Goal: Task Accomplishment & Management: Complete application form

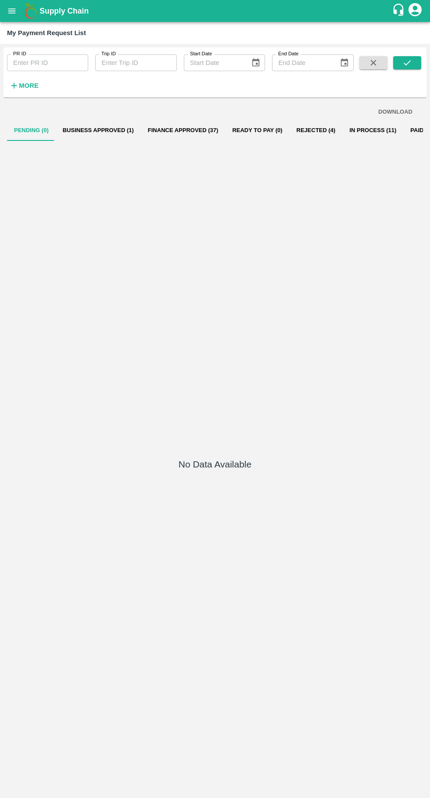
click at [9, 11] on icon "open drawer" at bounding box center [11, 10] width 7 height 5
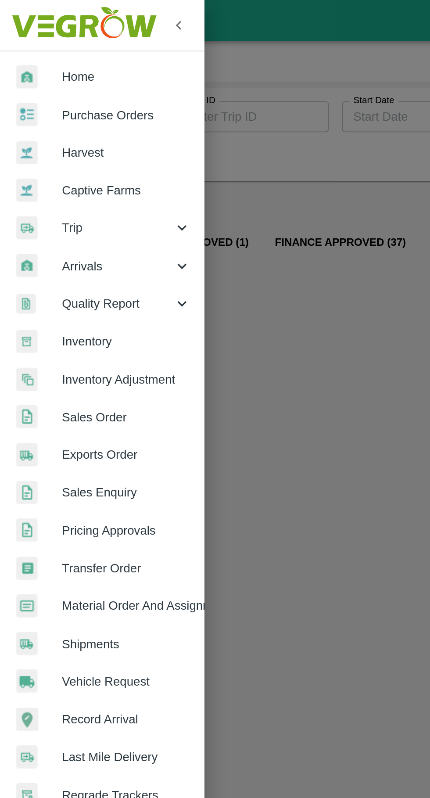
click at [39, 121] on span "Trip" at bounding box center [63, 123] width 60 height 10
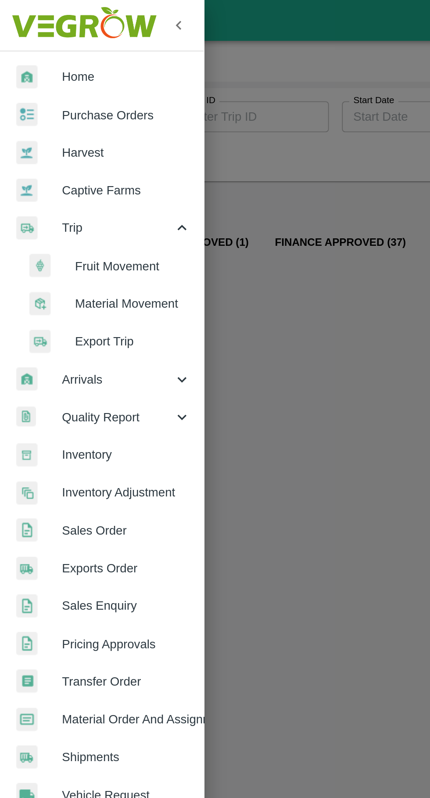
click at [49, 142] on span "Fruit Movement" at bounding box center [71, 143] width 62 height 10
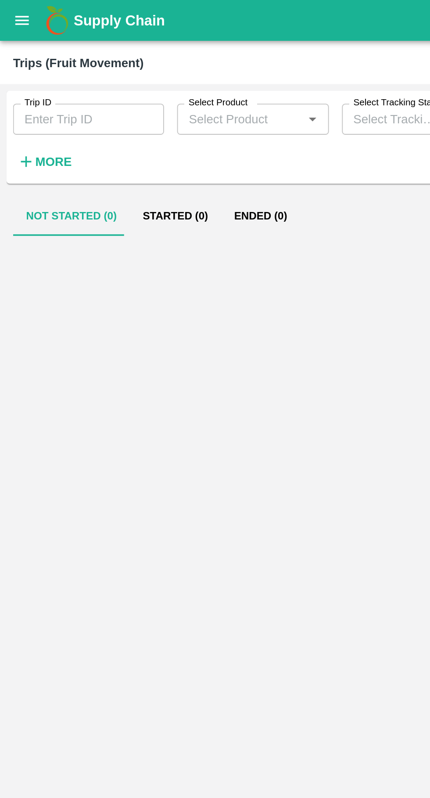
click at [33, 62] on input "Trip ID" at bounding box center [47, 64] width 81 height 17
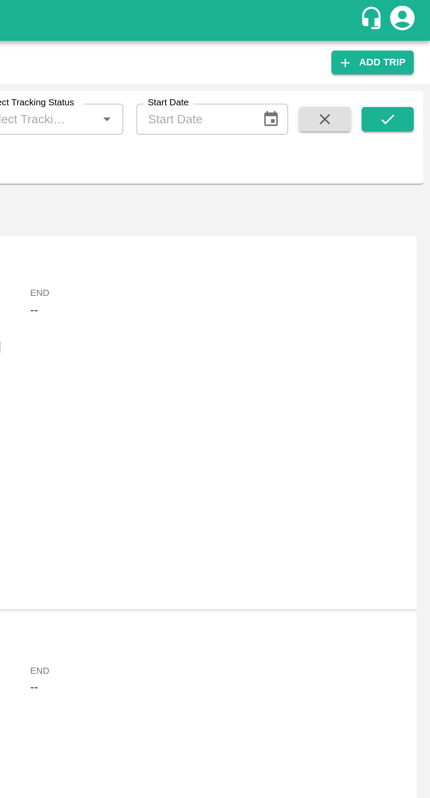
click at [408, 64] on icon "submit" at bounding box center [407, 63] width 7 height 5
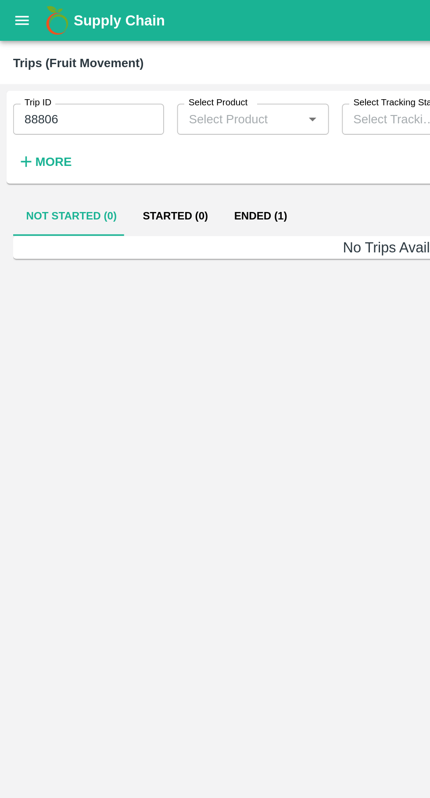
click at [138, 117] on button "Ended (1)" at bounding box center [140, 116] width 43 height 21
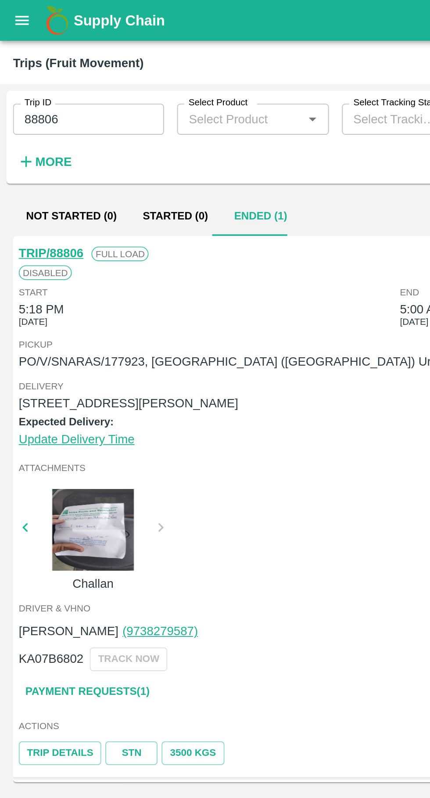
click at [57, 62] on input "88806" at bounding box center [47, 64] width 81 height 17
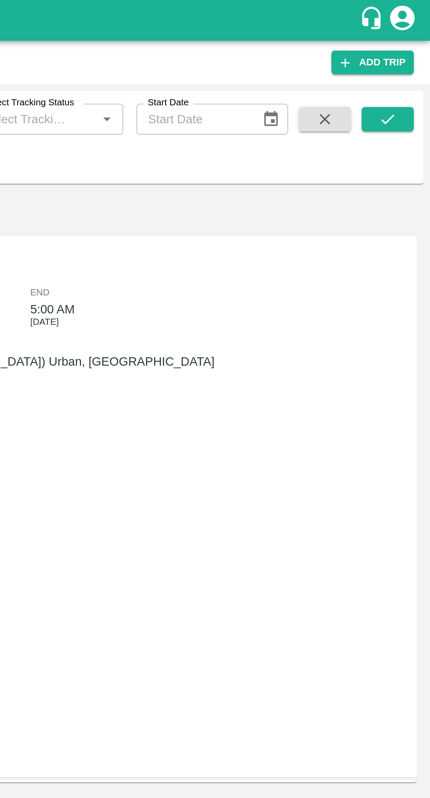
type input "88851"
click at [408, 65] on icon "submit" at bounding box center [407, 63] width 7 height 5
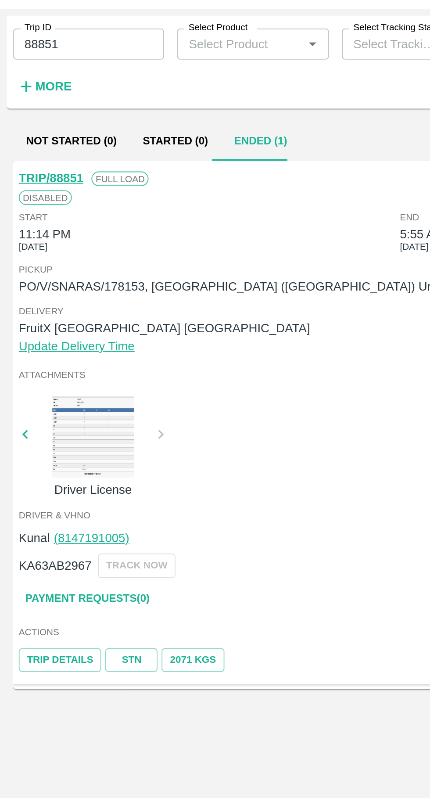
click at [46, 361] on link "Payment Requests( 0 )" at bounding box center [47, 362] width 74 height 15
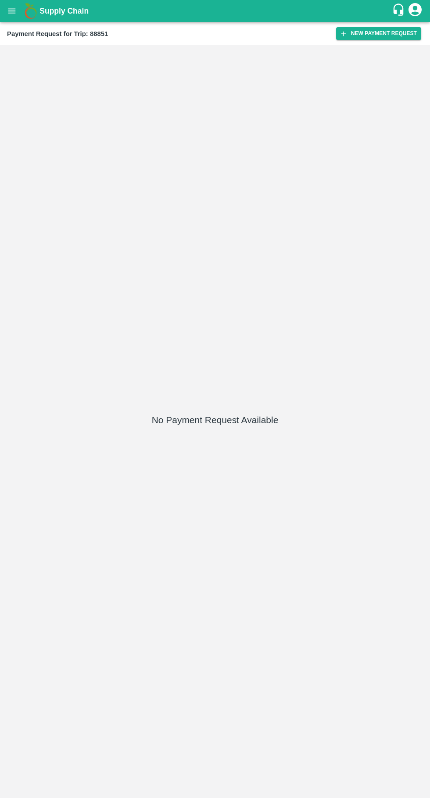
click at [390, 29] on button "New Payment Request" at bounding box center [378, 33] width 85 height 13
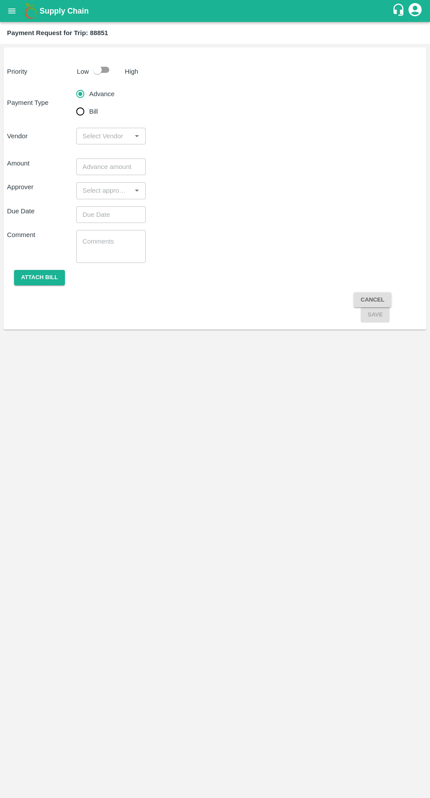
click at [101, 61] on input "checkbox" at bounding box center [97, 69] width 50 height 17
checkbox input "true"
click at [85, 108] on input "Bill" at bounding box center [81, 112] width 18 height 18
radio input "true"
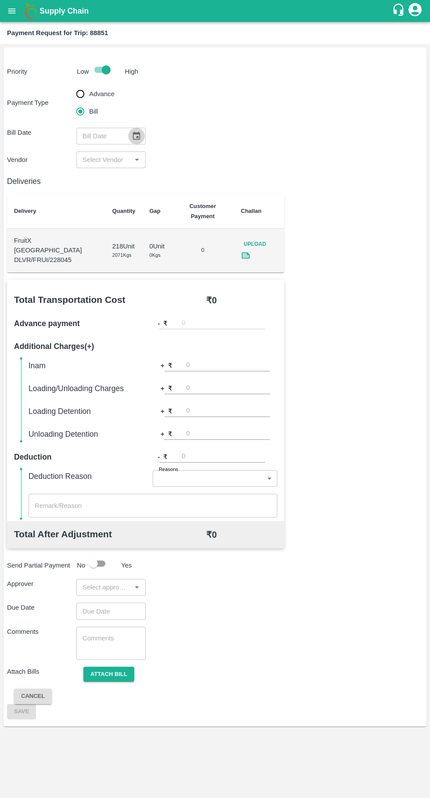
click at [136, 136] on icon "Choose date" at bounding box center [137, 136] width 10 height 10
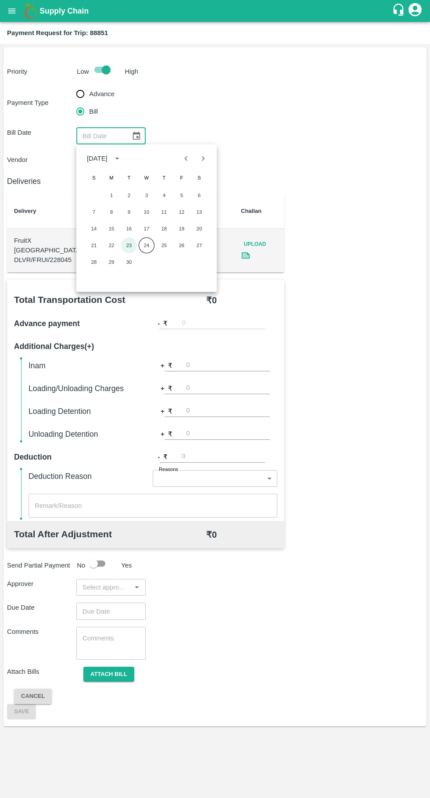
click at [126, 246] on button "23" at bounding box center [129, 246] width 16 height 16
type input "[DATE]"
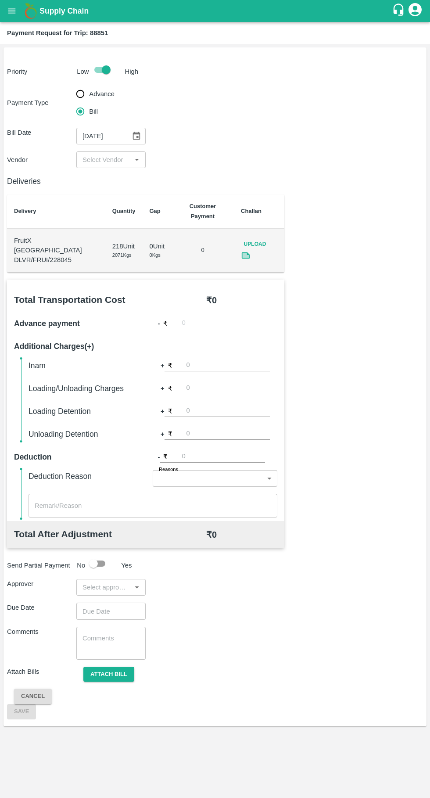
click at [111, 162] on input "input" at bounding box center [104, 159] width 50 height 11
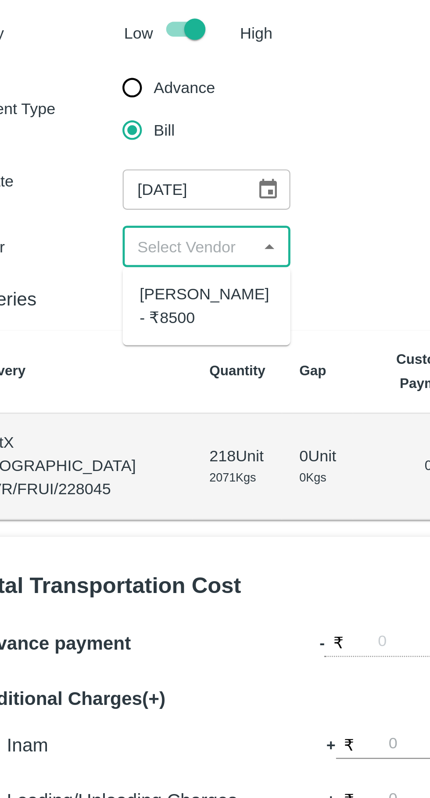
click at [94, 181] on div "[PERSON_NAME] - ₹8500" at bounding box center [110, 185] width 55 height 20
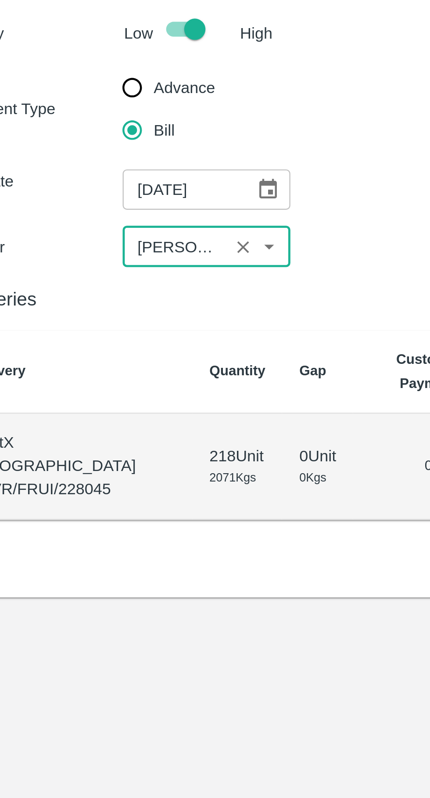
type input "[PERSON_NAME] - ₹8500"
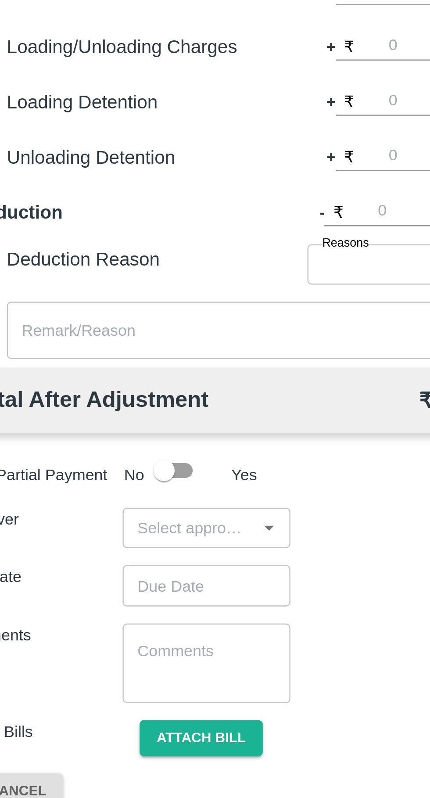
click at [137, 587] on icon "Open" at bounding box center [137, 588] width 4 height 2
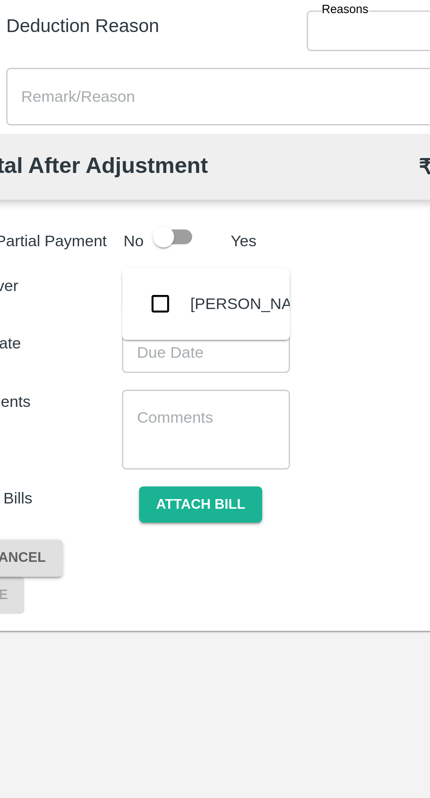
type input "palw"
click at [96, 593] on input "checkbox" at bounding box center [92, 592] width 18 height 18
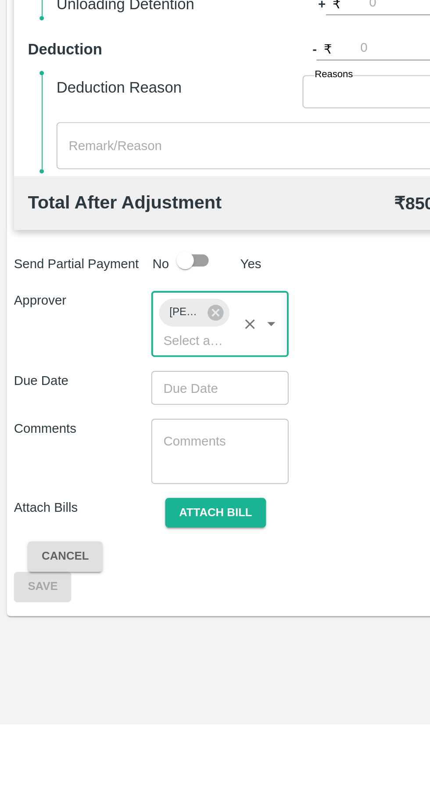
click at [108, 620] on input "Choose date" at bounding box center [107, 628] width 63 height 17
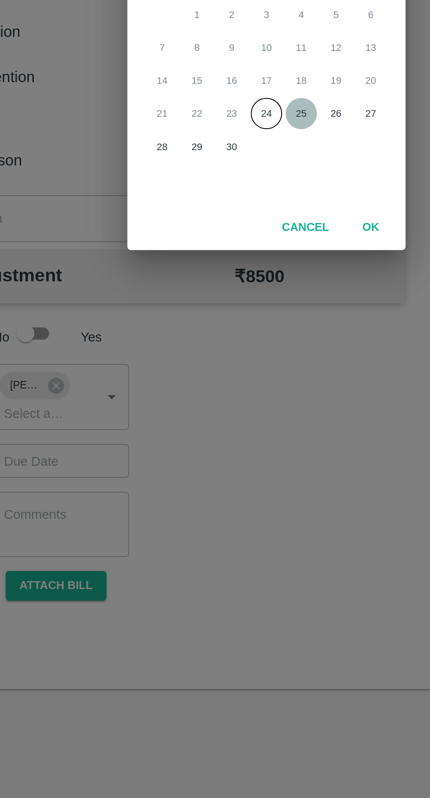
click at [233, 450] on button "25" at bounding box center [233, 453] width 16 height 16
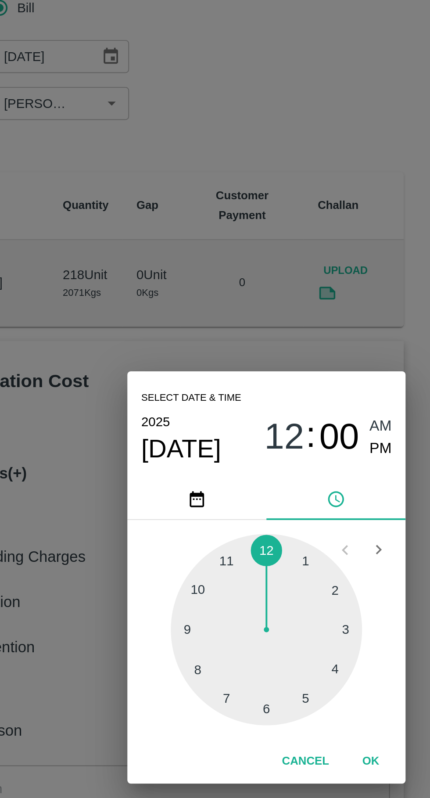
click at [253, 405] on div at bounding box center [215, 425] width 97 height 97
click at [252, 403] on div at bounding box center [215, 425] width 97 height 97
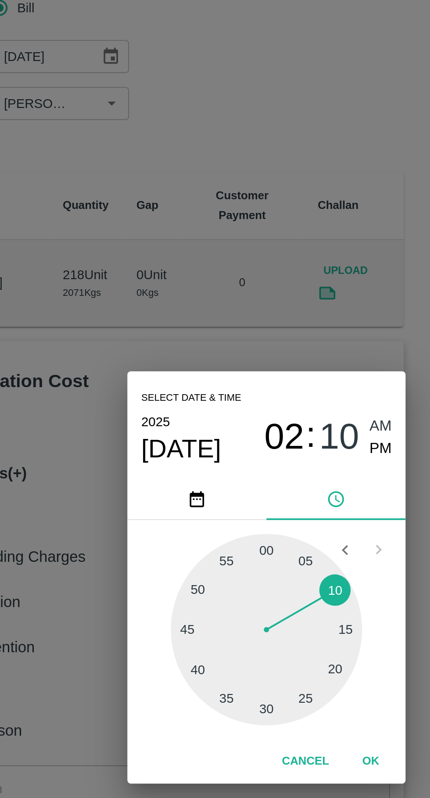
click at [271, 335] on span "PM" at bounding box center [272, 335] width 11 height 12
click at [249, 446] on div at bounding box center [215, 425] width 97 height 97
click at [255, 440] on div at bounding box center [215, 425] width 97 height 97
type input "[DATE] 02:18 PM"
click at [266, 487] on button "OK" at bounding box center [268, 491] width 28 height 15
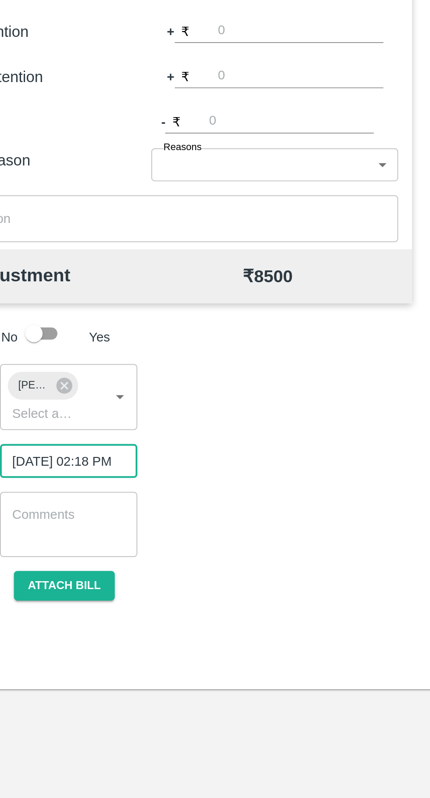
scroll to position [0, 7]
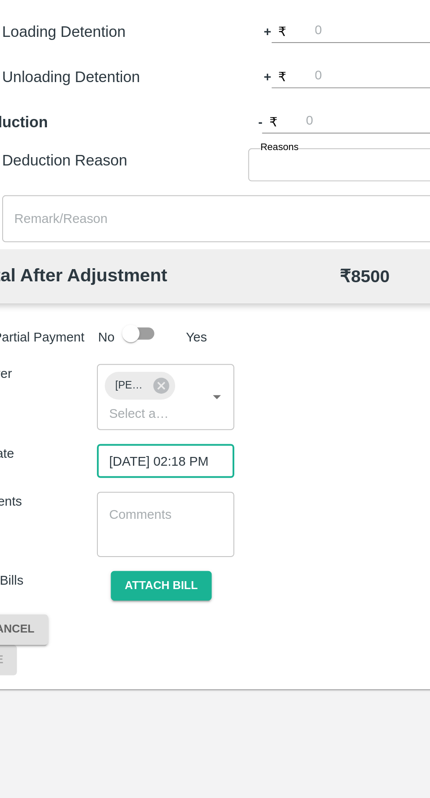
click at [119, 684] on button "Attach bill" at bounding box center [108, 691] width 51 height 15
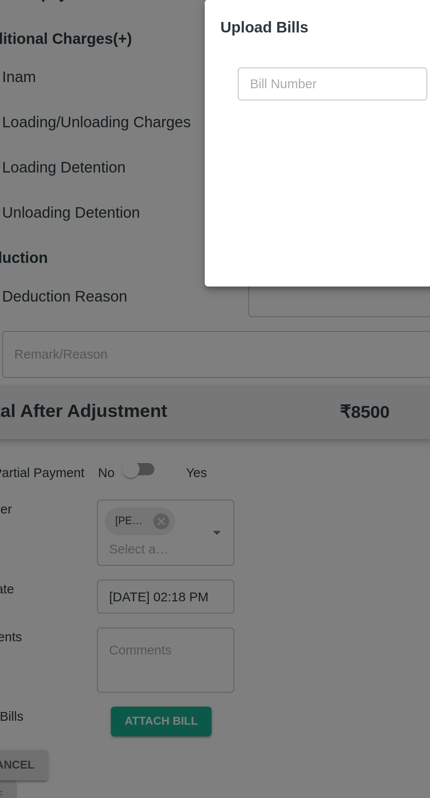
scroll to position [0, 0]
click at [177, 370] on input "text" at bounding box center [196, 369] width 96 height 17
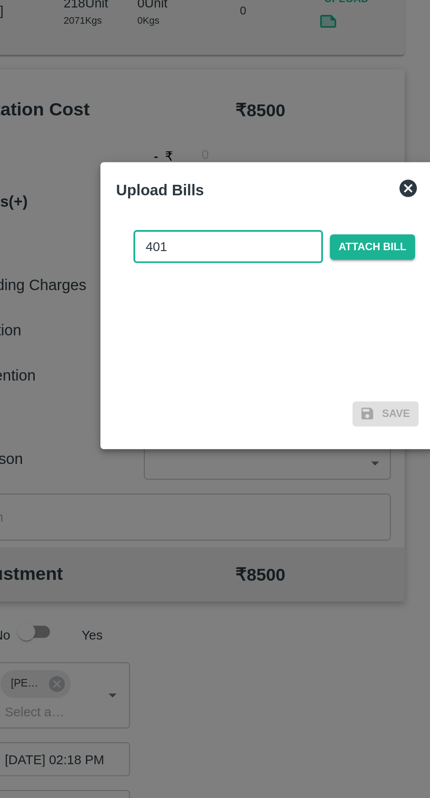
type input "401"
click at [273, 368] on span "Attach bill" at bounding box center [268, 369] width 43 height 13
click at [0, 0] on input "Attach bill" at bounding box center [0, 0] width 0 height 0
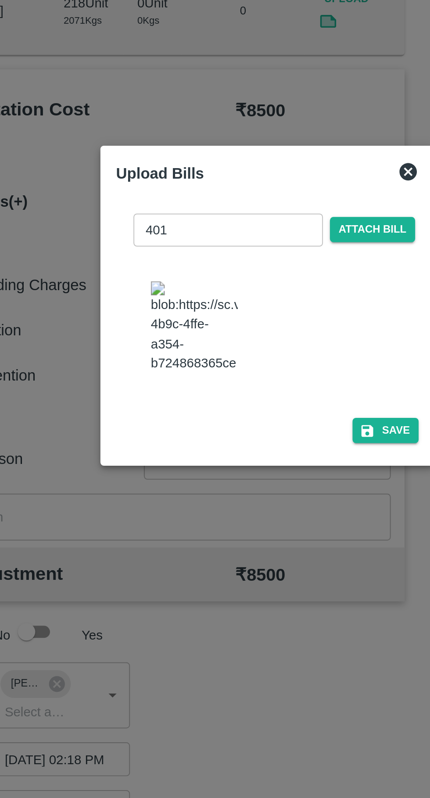
click at [166, 411] on img at bounding box center [178, 410] width 44 height 46
click at [277, 459] on button "Save" at bounding box center [274, 462] width 33 height 13
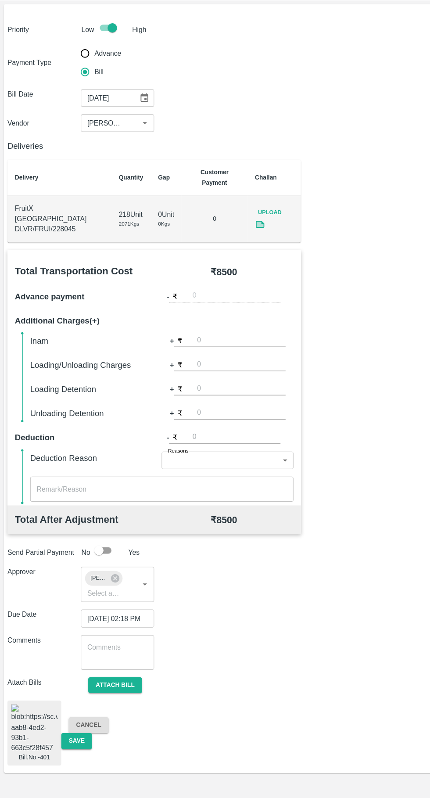
click at [79, 736] on button "Save" at bounding box center [72, 743] width 29 height 15
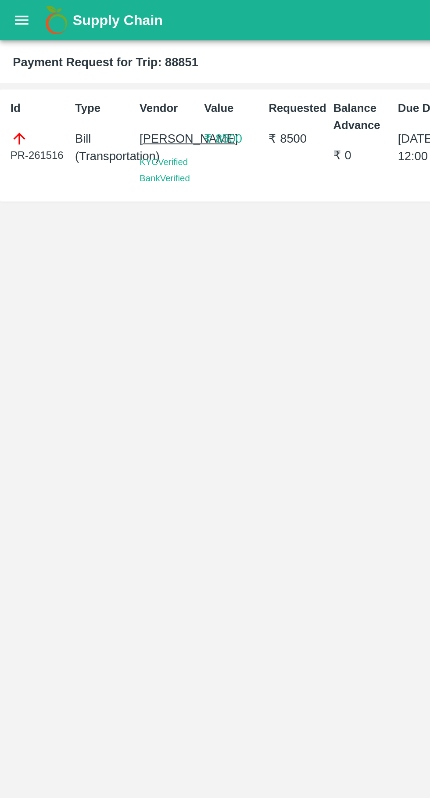
click at [12, 11] on icon "open drawer" at bounding box center [11, 10] width 7 height 5
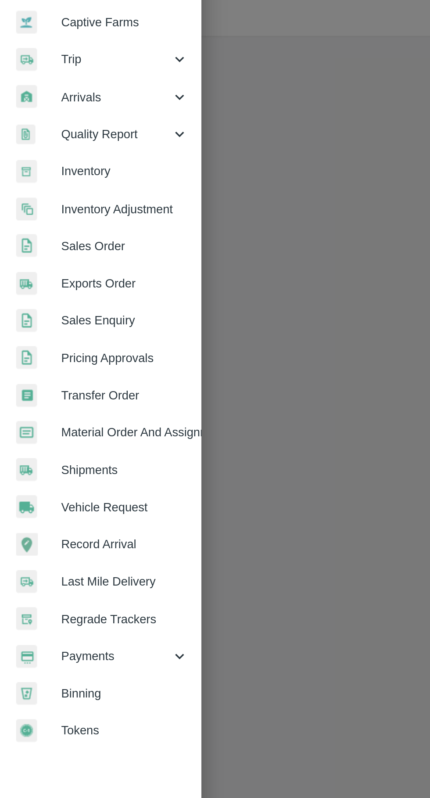
click at [73, 444] on span "Payments" at bounding box center [63, 448] width 60 height 10
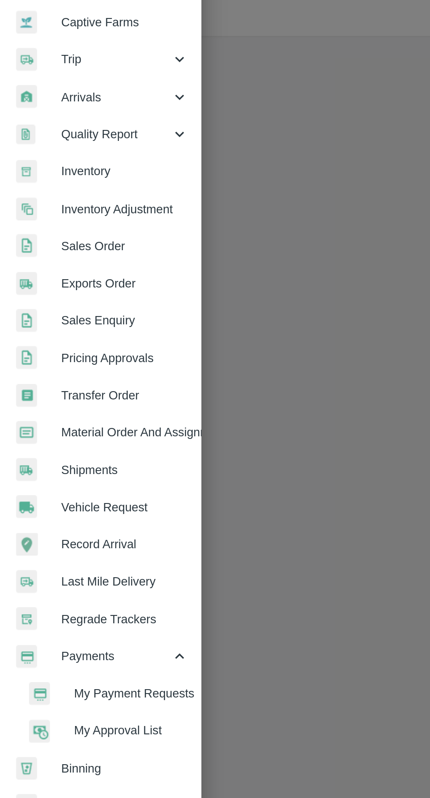
click at [79, 462] on li "My Payment Requests" at bounding box center [58, 468] width 103 height 20
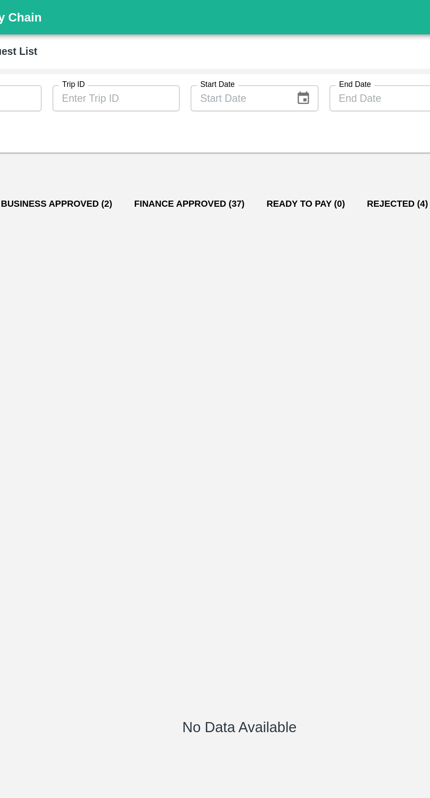
click at [93, 123] on button "Business Approved (2)" at bounding box center [98, 130] width 85 height 21
